Goal: Communication & Community: Share content

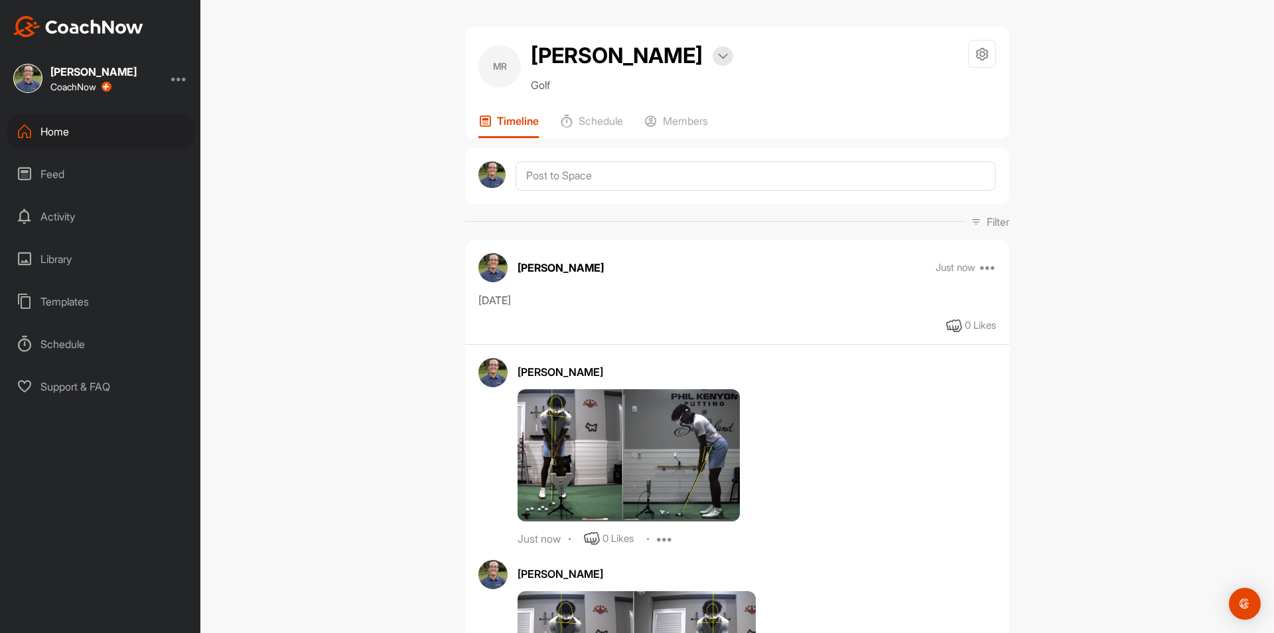
scroll to position [531, 0]
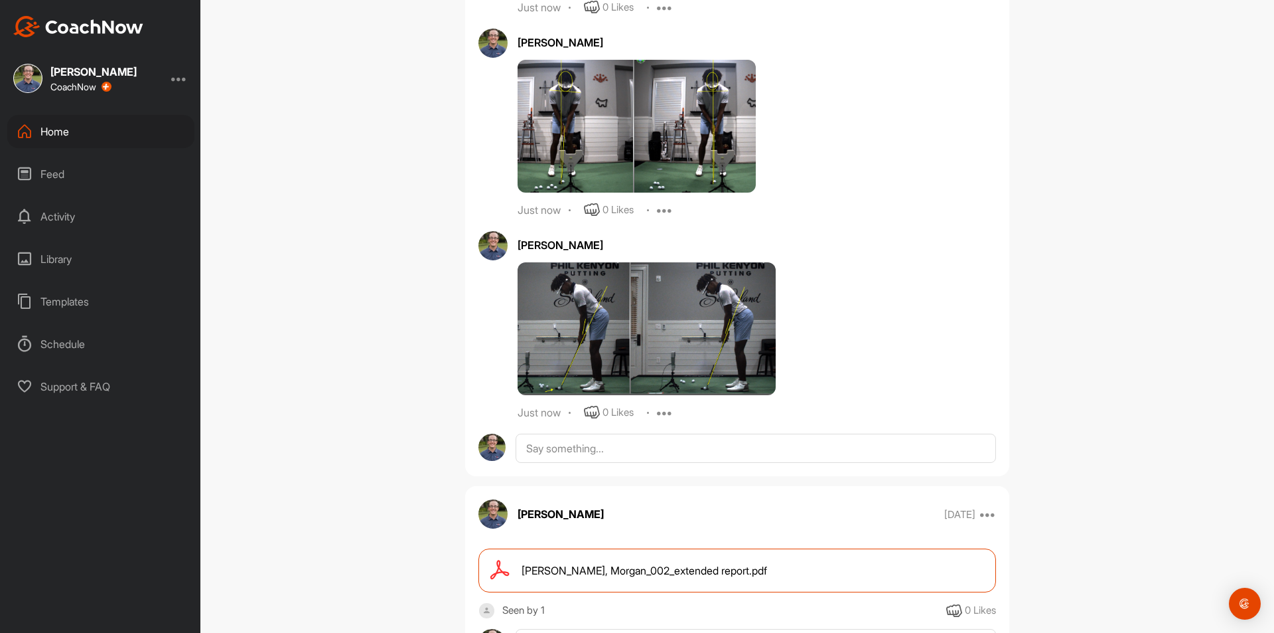
drag, startPoint x: 255, startPoint y: 289, endPoint x: 238, endPoint y: 280, distance: 19.3
click at [254, 287] on div "[PERSON_NAME] Bookings Golf Space Settings Your Notifications Timeline Schedule…" at bounding box center [737, 316] width 1074 height 633
click at [76, 133] on div "Home" at bounding box center [100, 131] width 187 height 33
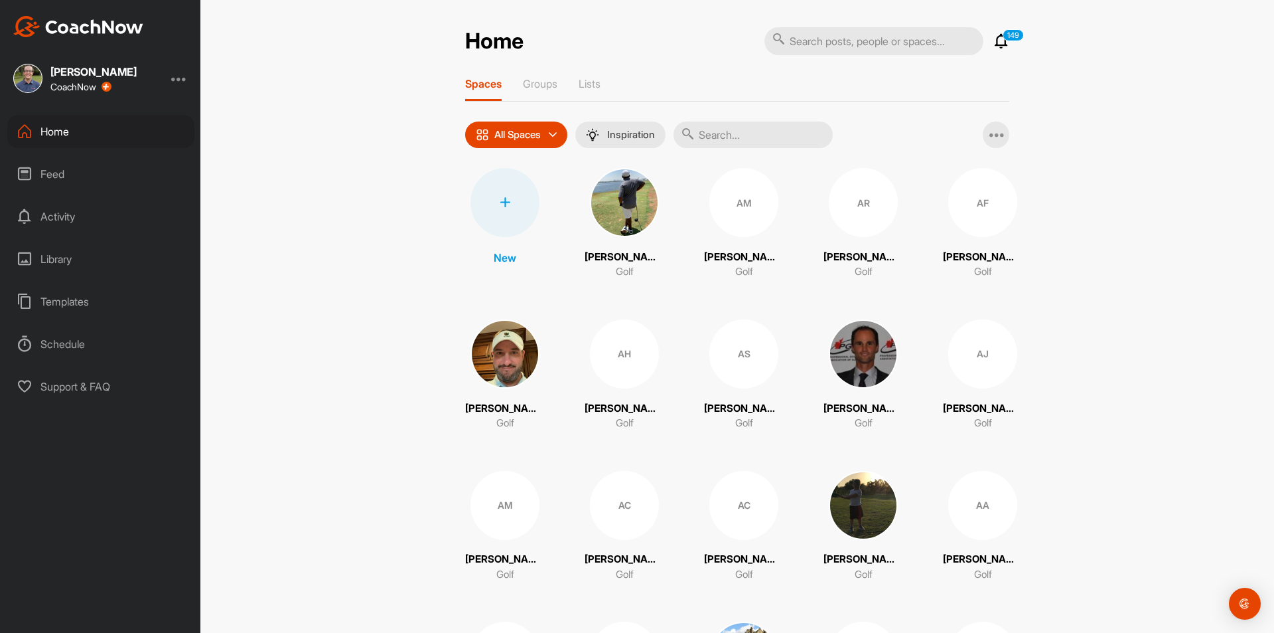
click at [754, 131] on input "text" at bounding box center [753, 134] width 159 height 27
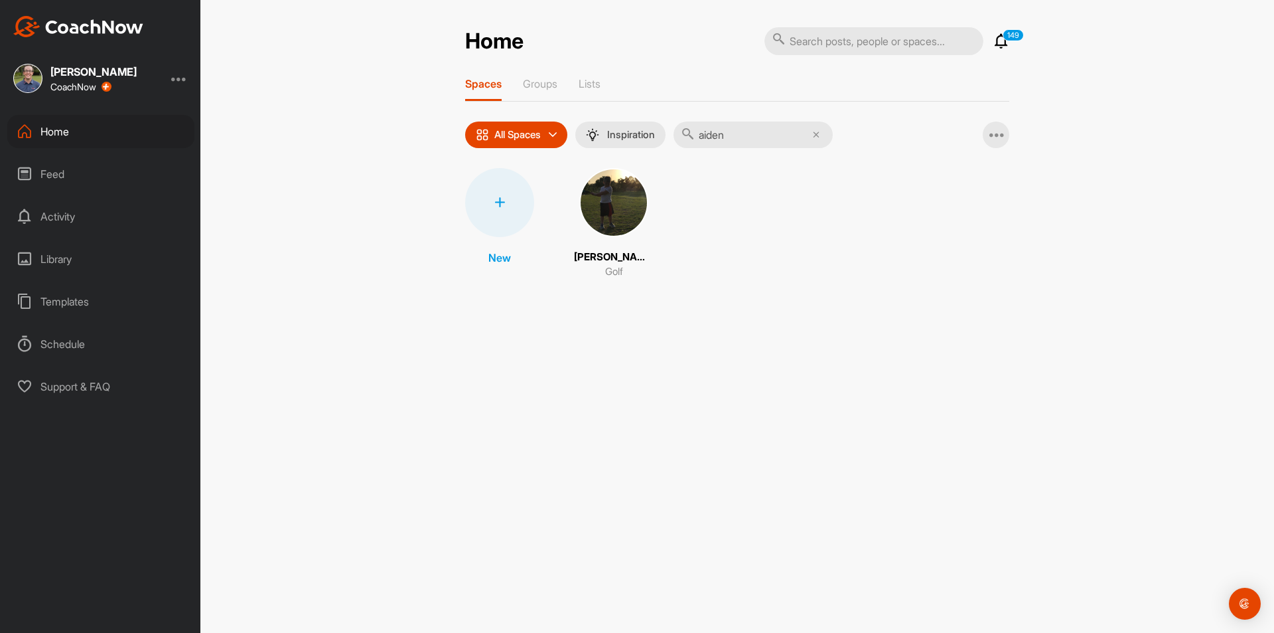
type input "aiden"
click at [622, 187] on img at bounding box center [613, 202] width 69 height 69
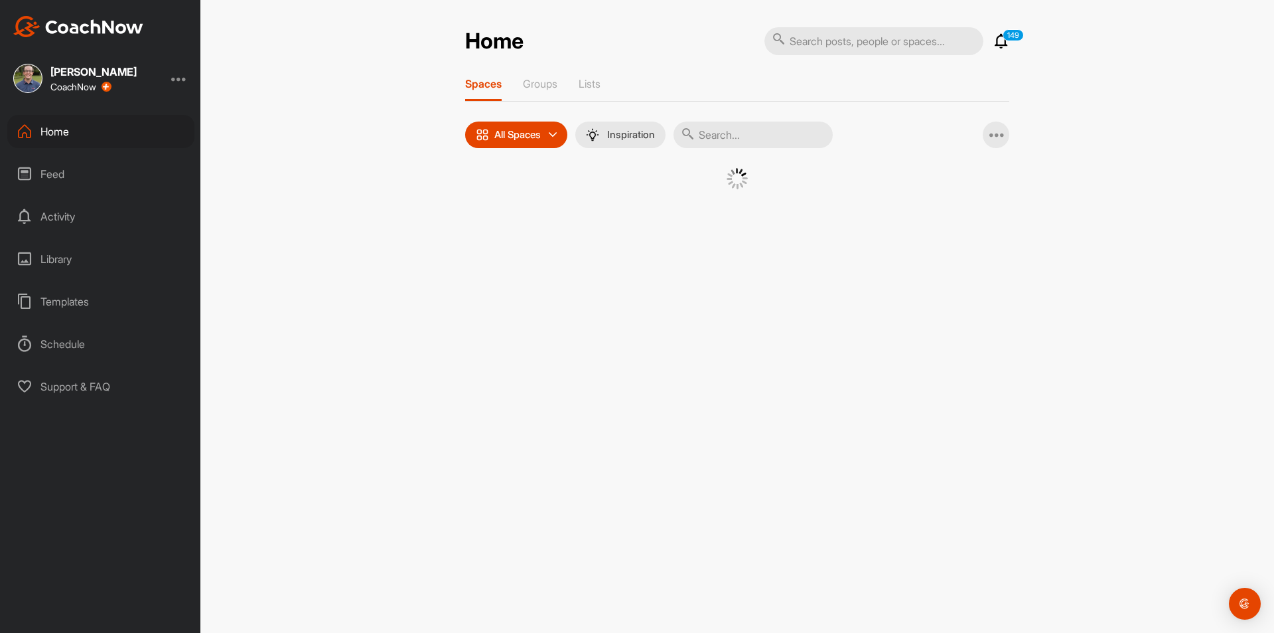
click at [718, 127] on input "text" at bounding box center [753, 134] width 159 height 27
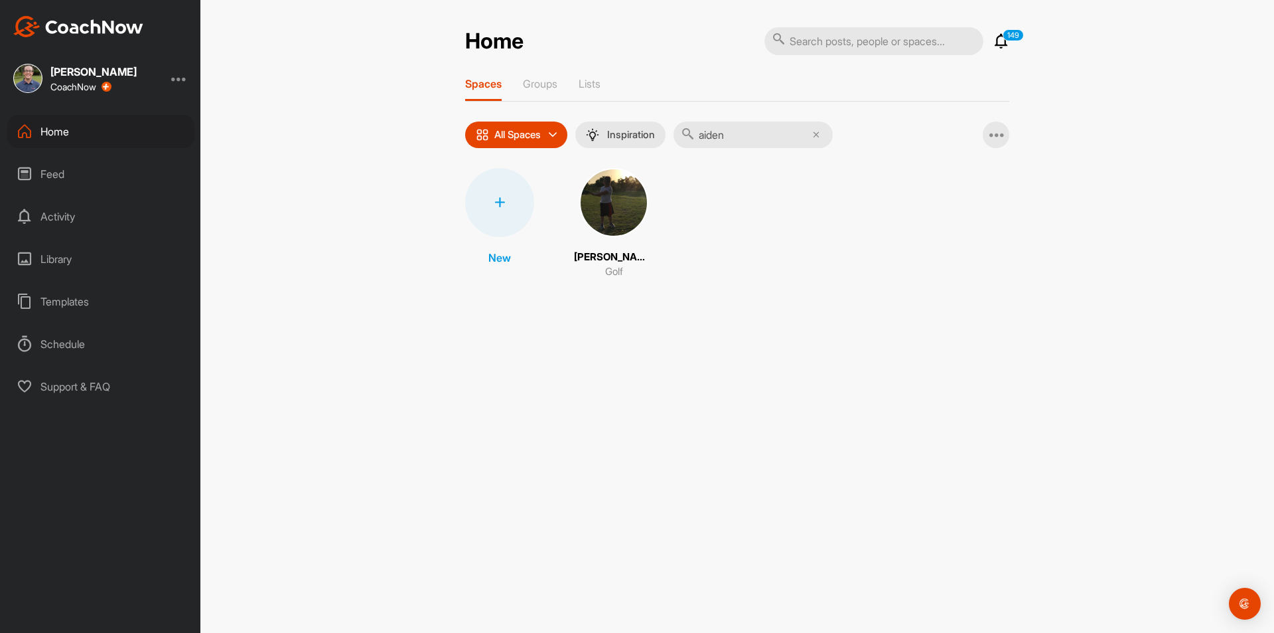
type input "aiden"
click at [633, 222] on img at bounding box center [613, 202] width 69 height 69
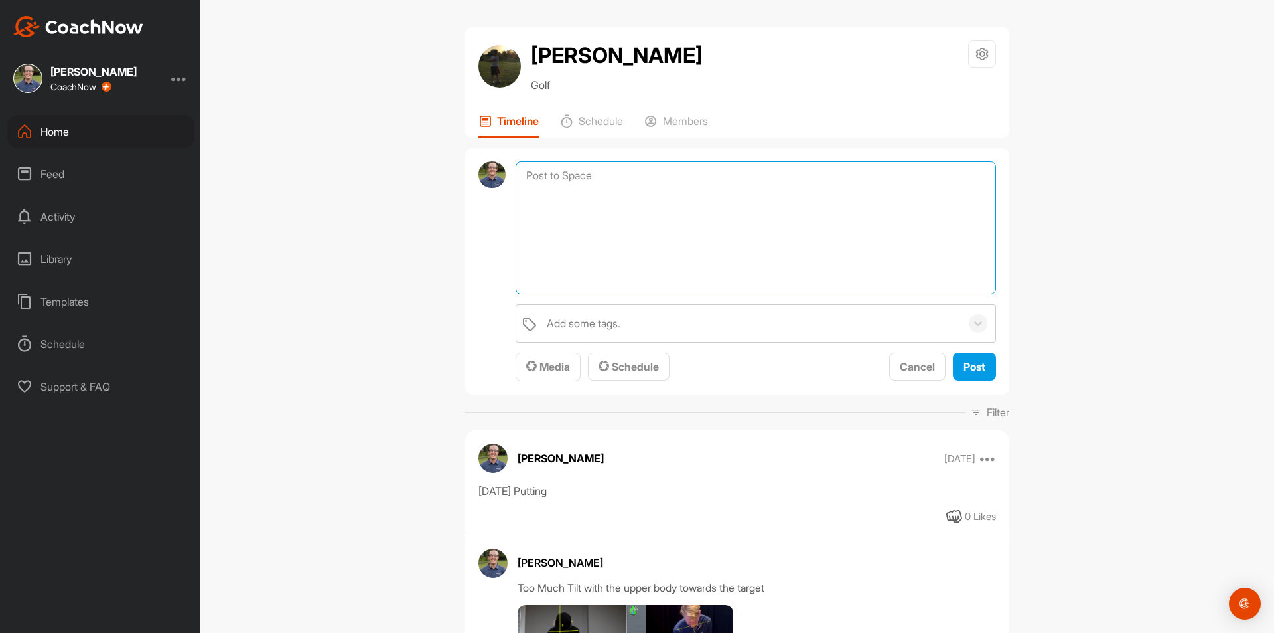
click at [640, 178] on textarea at bounding box center [756, 227] width 481 height 133
type textarea "[DATE]"
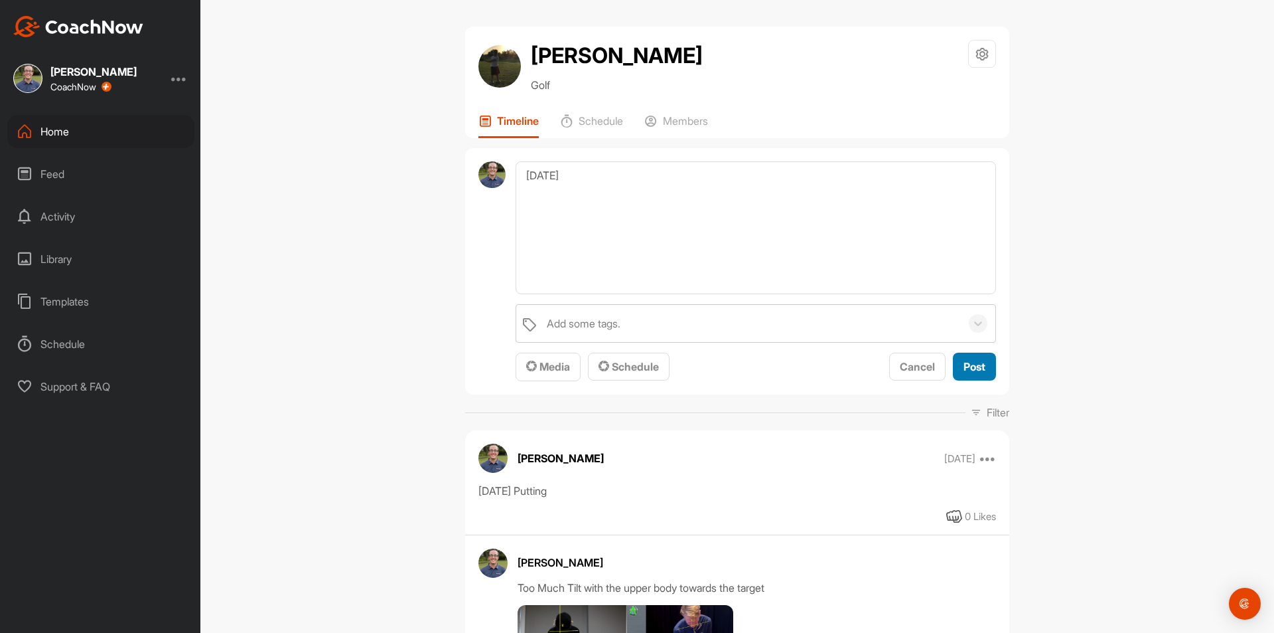
click at [980, 370] on span "Post" at bounding box center [975, 366] width 22 height 13
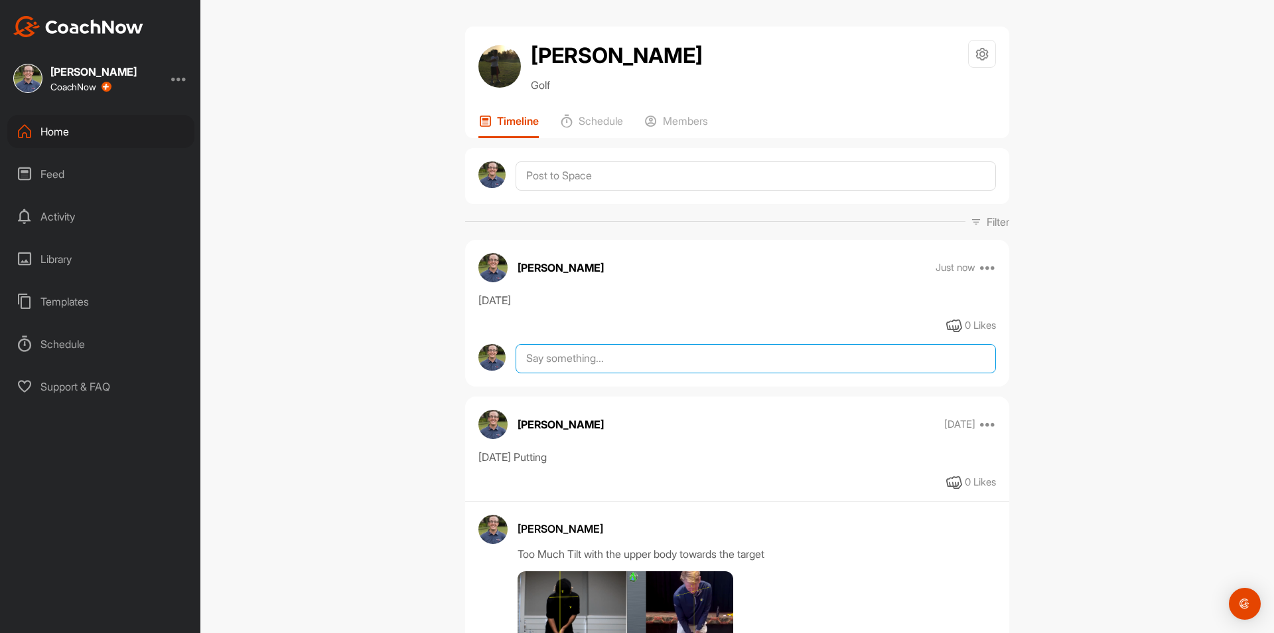
click at [599, 355] on textarea at bounding box center [756, 358] width 481 height 29
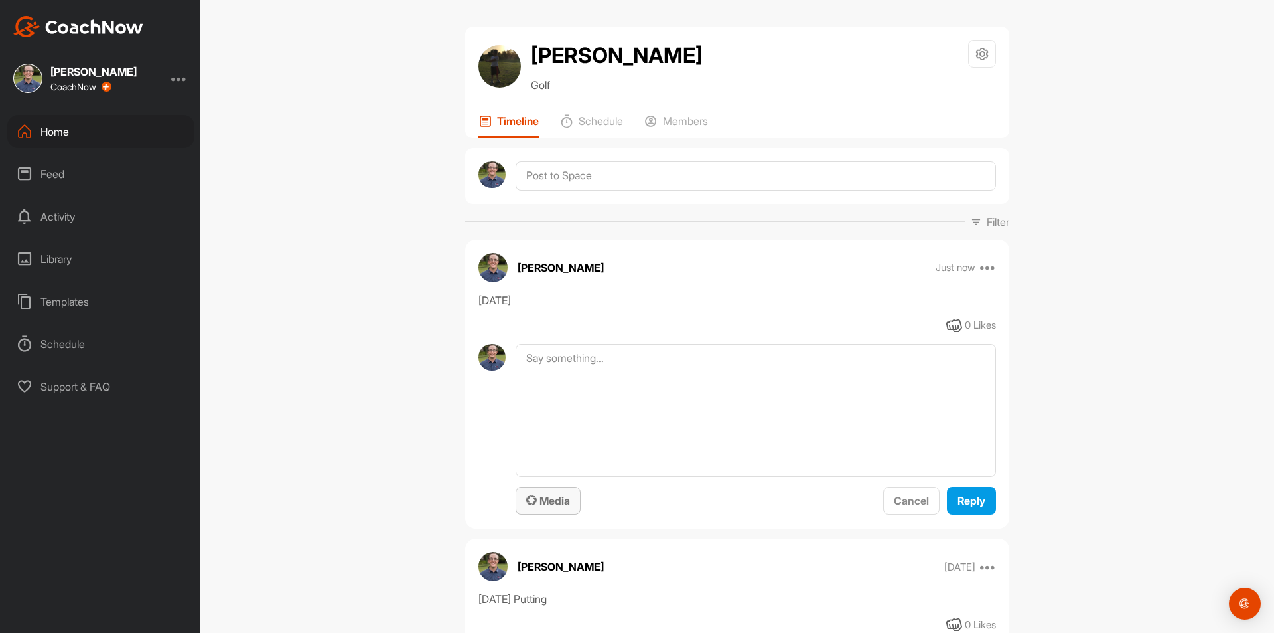
click at [540, 502] on span "Media" at bounding box center [548, 500] width 44 height 13
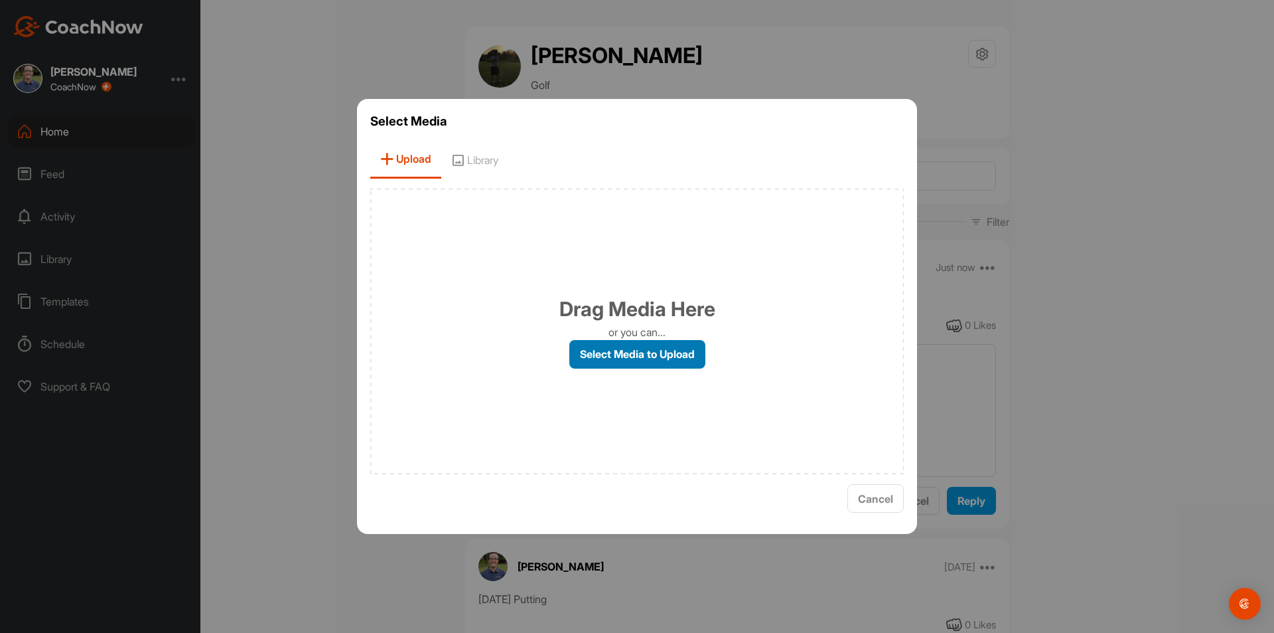
click at [656, 360] on label "Select Media to Upload" at bounding box center [637, 354] width 136 height 29
click at [0, 0] on input "Select Media to Upload" at bounding box center [0, 0] width 0 height 0
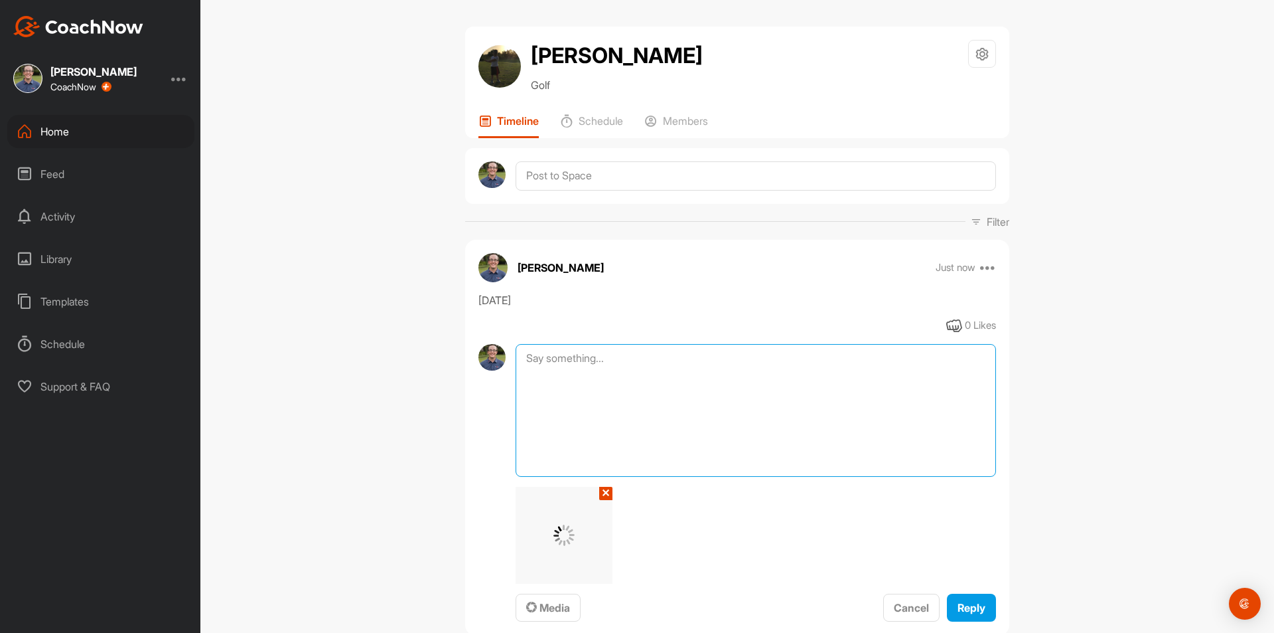
click at [676, 382] on textarea at bounding box center [756, 410] width 481 height 133
type textarea "F"
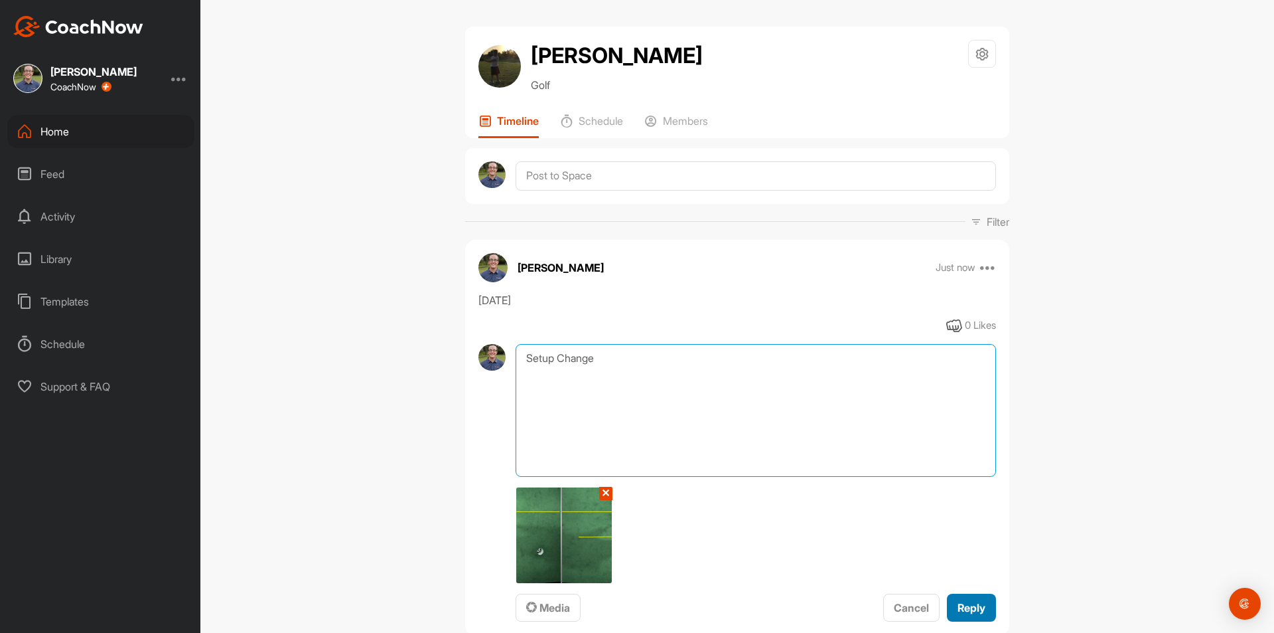
type textarea "Setup Change"
click at [954, 595] on button "Reply" at bounding box center [971, 607] width 49 height 29
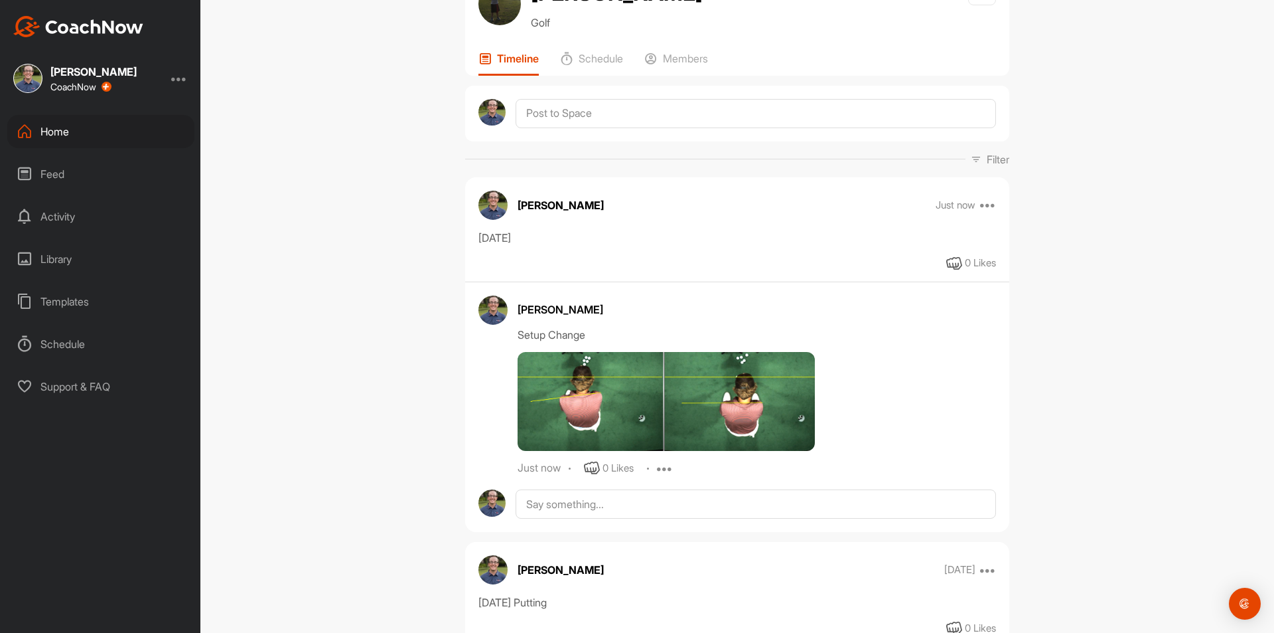
scroll to position [199, 0]
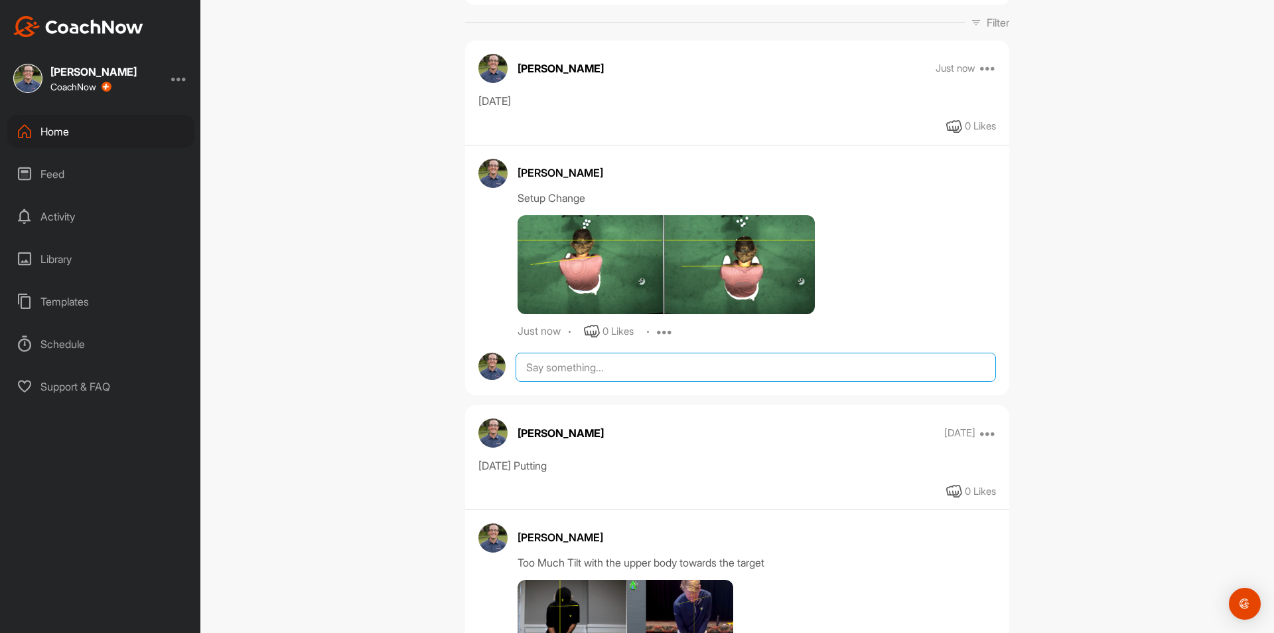
click at [627, 364] on textarea at bounding box center [756, 366] width 481 height 29
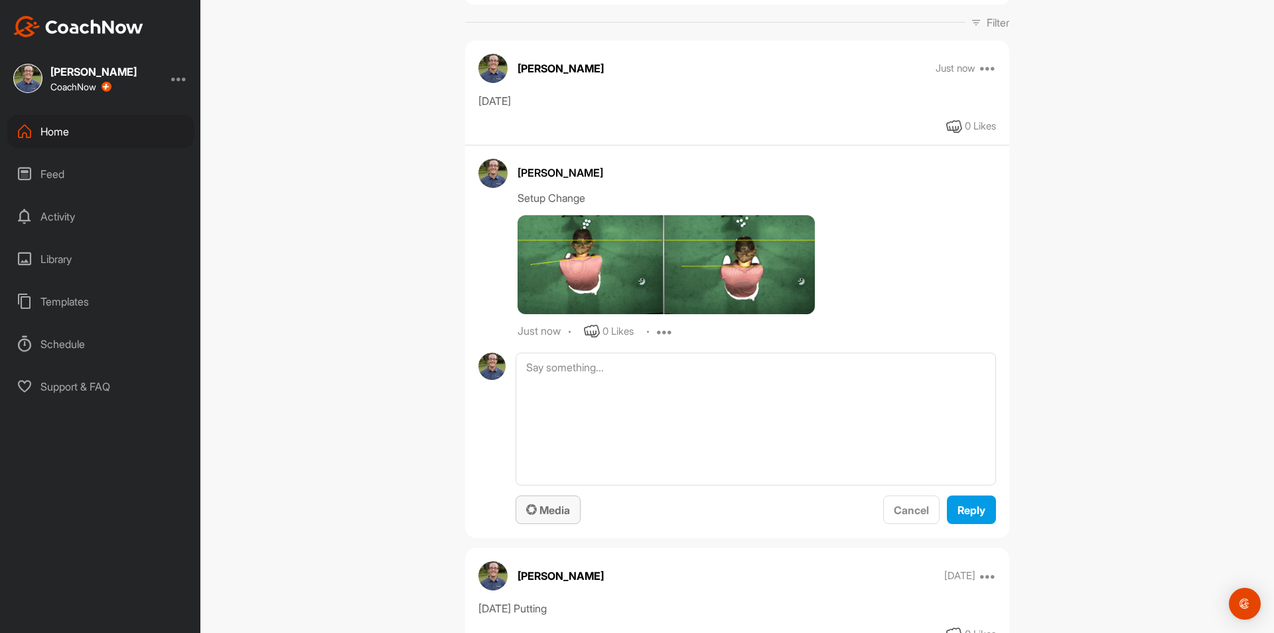
click at [542, 507] on span "Media" at bounding box center [548, 509] width 44 height 13
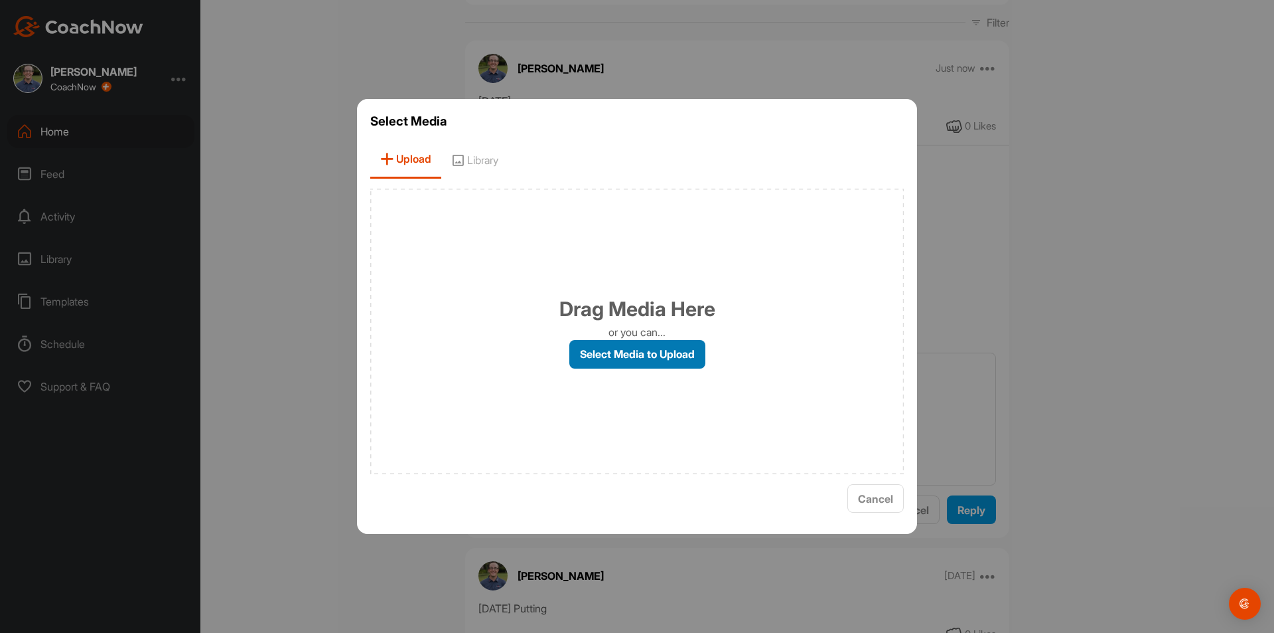
click at [682, 356] on label "Select Media to Upload" at bounding box center [637, 354] width 136 height 29
click at [0, 0] on input "Select Media to Upload" at bounding box center [0, 0] width 0 height 0
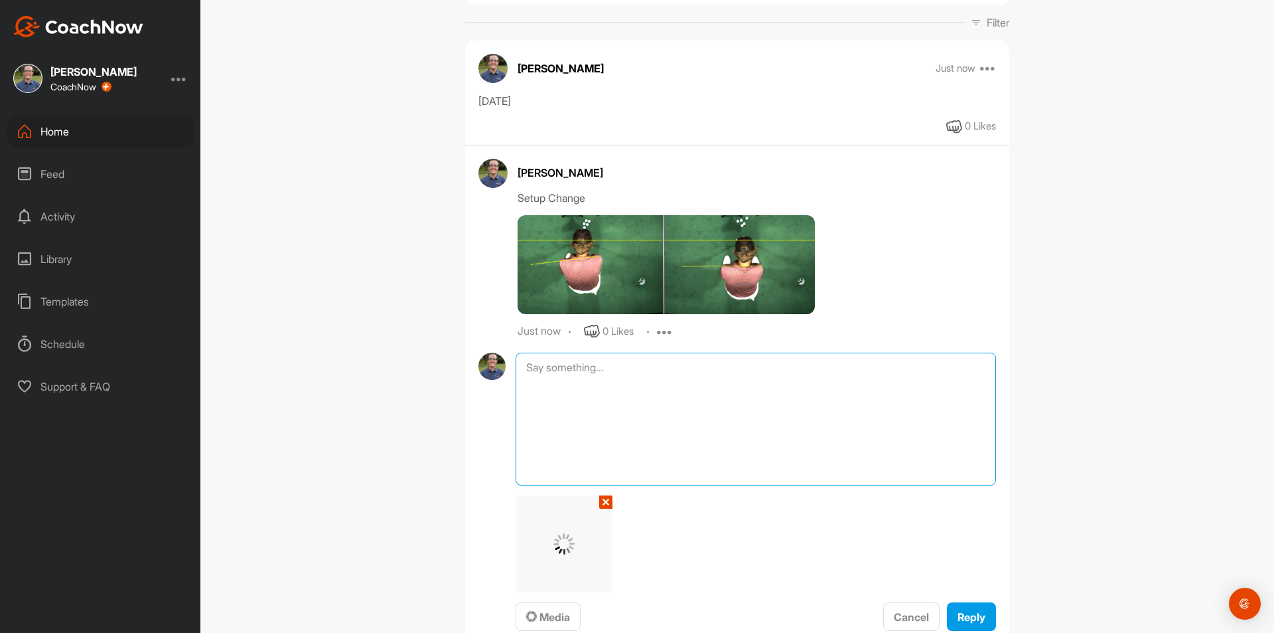
click at [709, 356] on textarea at bounding box center [756, 418] width 481 height 133
click at [970, 612] on span "Reply" at bounding box center [972, 616] width 28 height 13
